Goal: Task Accomplishment & Management: Use online tool/utility

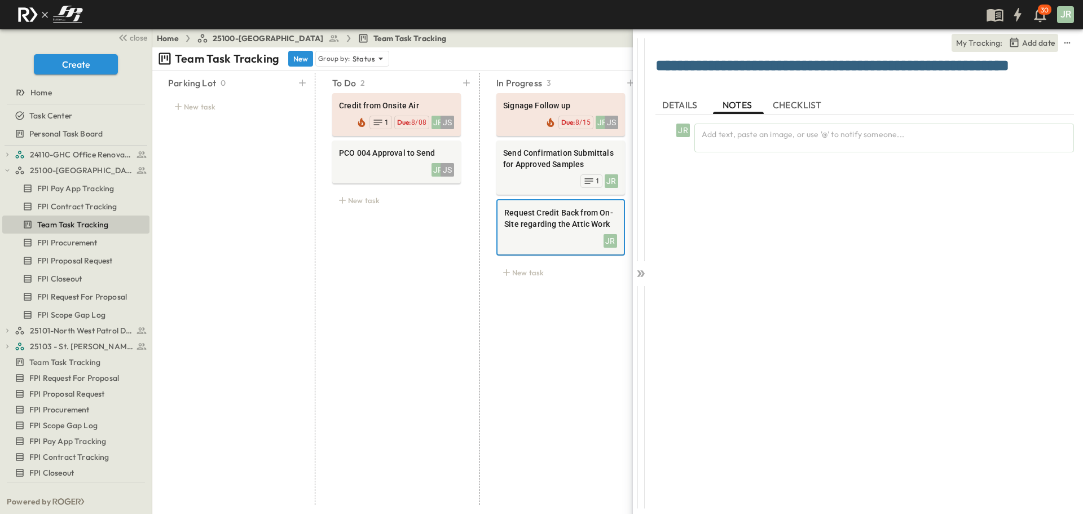
scroll to position [0, 198]
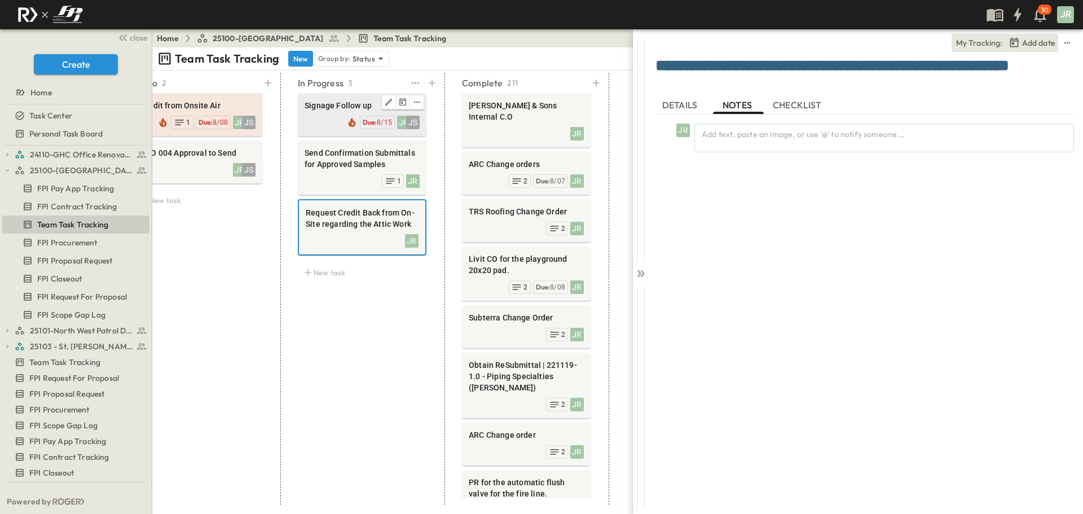
click at [327, 106] on span "Signage Follow up" at bounding box center [361, 105] width 115 height 11
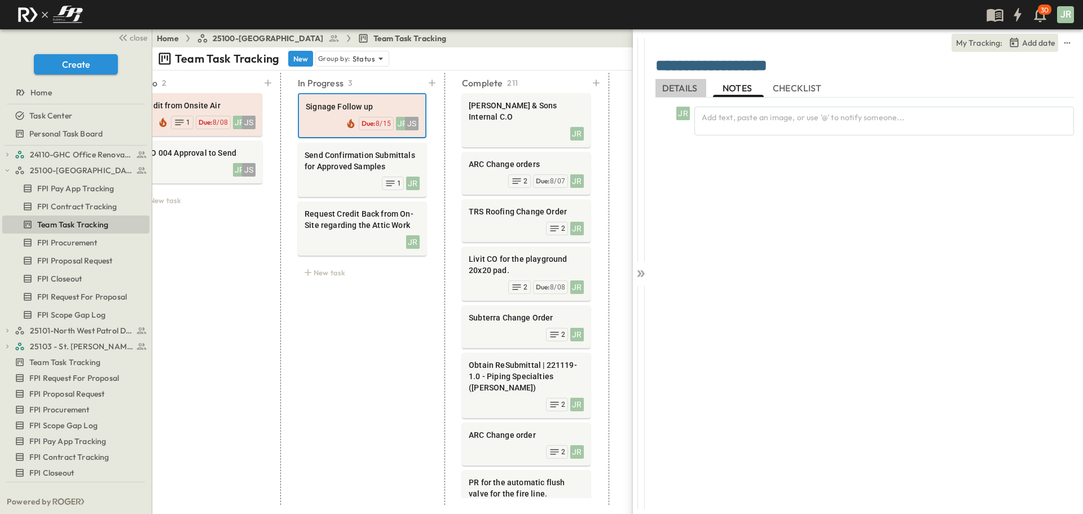
click at [697, 83] on span "DETAILS" at bounding box center [680, 88] width 37 height 10
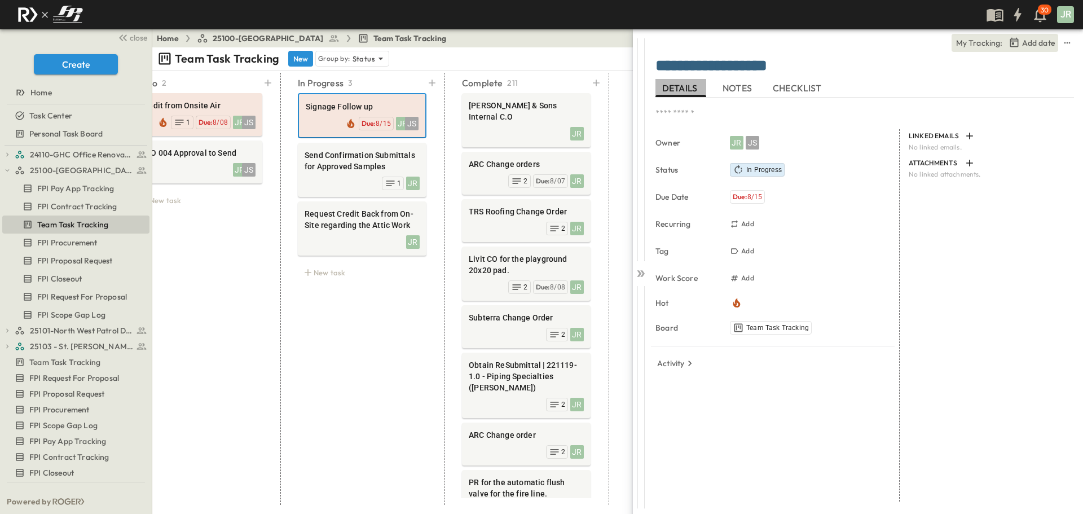
click at [692, 92] on span "DETAILS" at bounding box center [680, 88] width 37 height 10
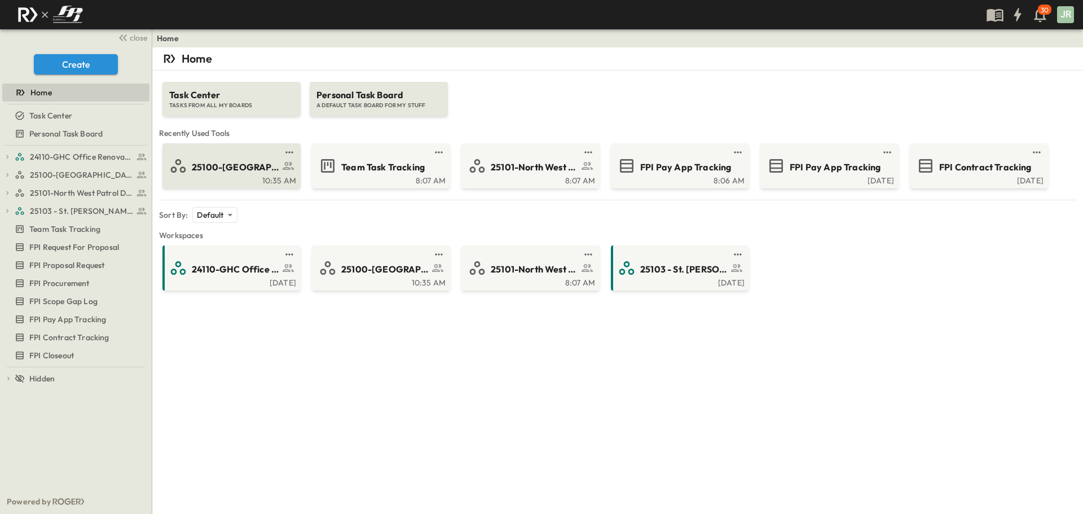
click at [223, 176] on div "10:35 AM" at bounding box center [230, 179] width 131 height 9
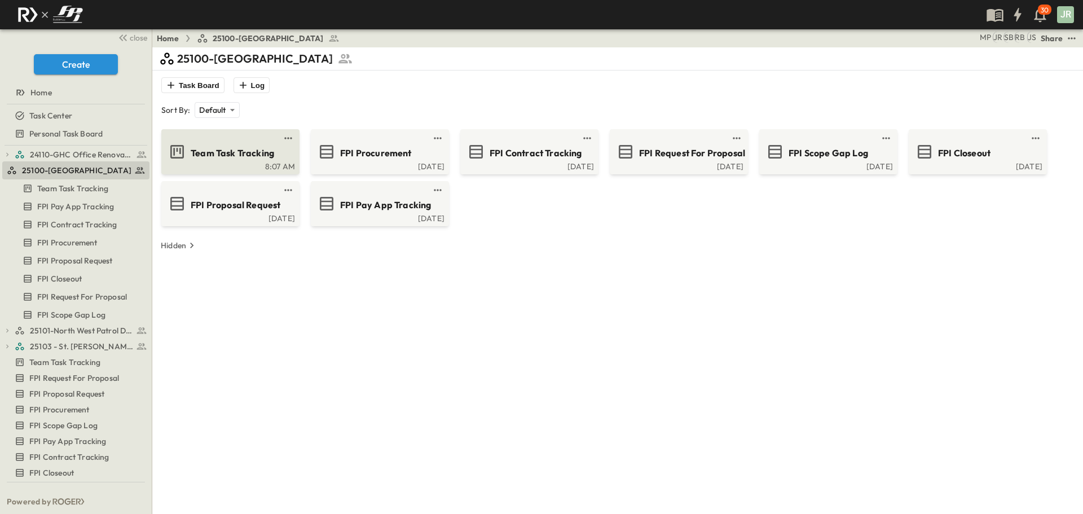
click at [249, 147] on span "Team Task Tracking" at bounding box center [232, 153] width 83 height 13
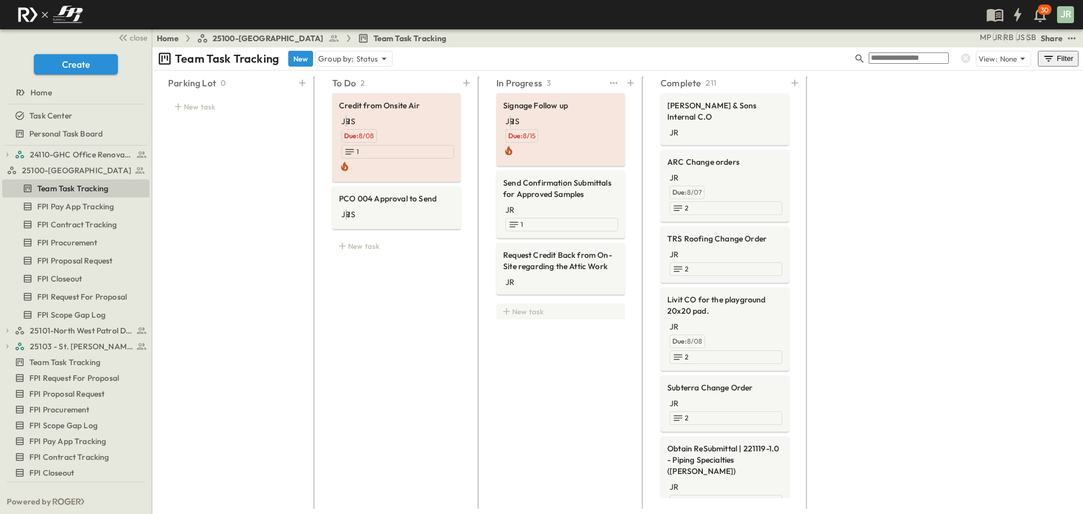
click at [525, 303] on div "New task" at bounding box center [560, 311] width 129 height 16
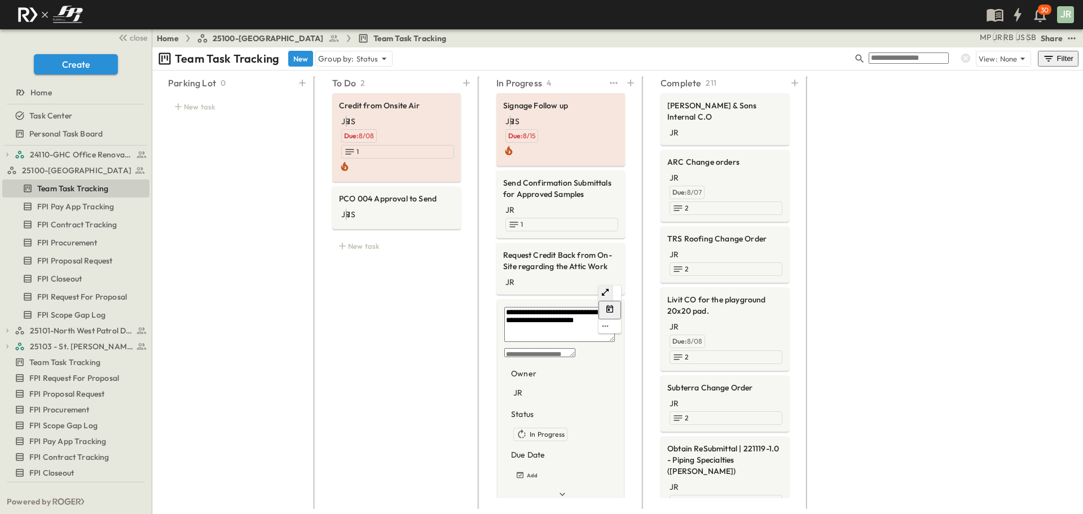
type textarea "**********"
click at [522, 387] on div "JR" at bounding box center [517, 392] width 9 height 11
click at [650, 389] on span "[PERSON_NAME]" at bounding box center [641, 394] width 59 height 11
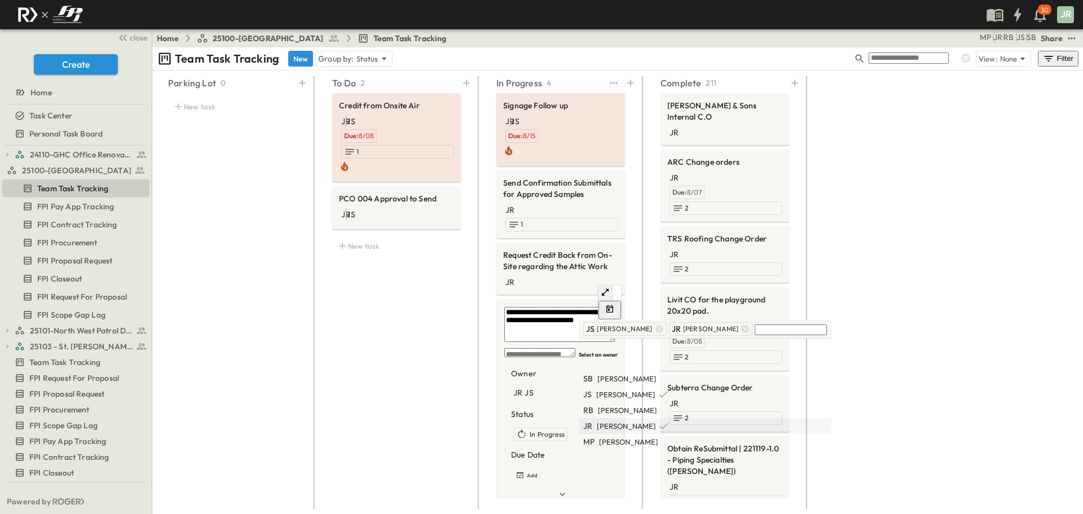
click at [660, 420] on icon at bounding box center [663, 425] width 11 height 11
click at [422, 381] on div "To Do 2 Credit from Onsite Air JR JS Due: 8/08 1 PCO 004 Approval to Send JR JS…" at bounding box center [397, 289] width 156 height 432
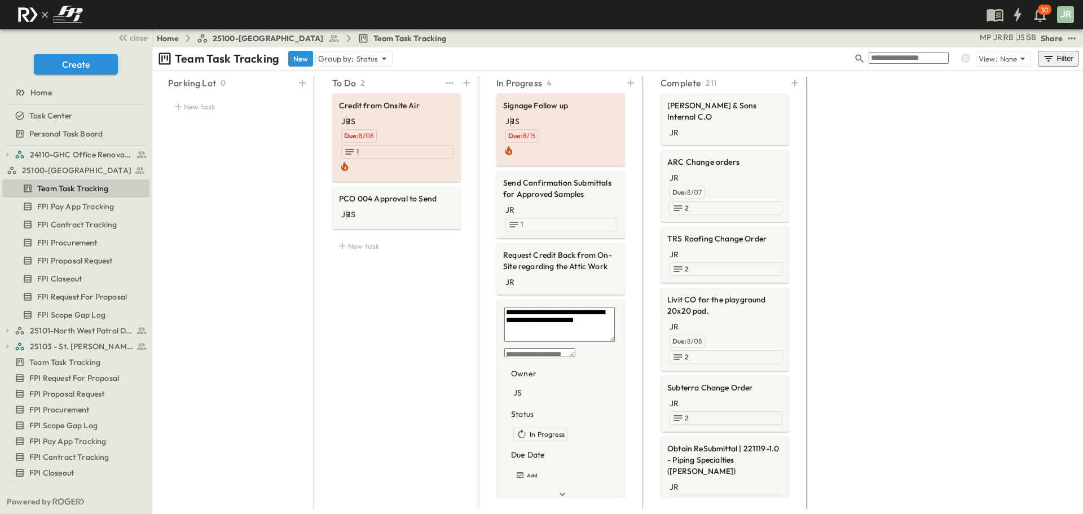
click at [406, 311] on div "To Do 2 Credit from Onsite Air JR JS Due: 8/08 1 PCO 004 Approval to Send JR JS…" at bounding box center [397, 289] width 156 height 432
